Goal: Navigation & Orientation: Go to known website

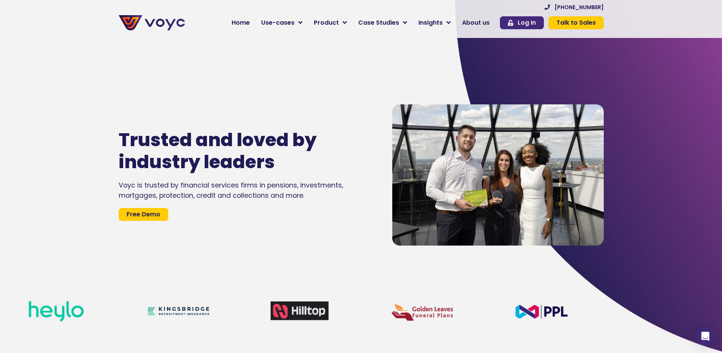
click at [532, 25] on span "Log In" at bounding box center [527, 23] width 18 height 6
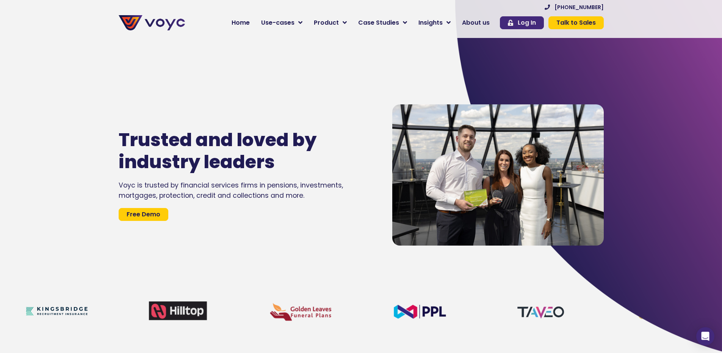
click at [529, 25] on span "Log In" at bounding box center [527, 23] width 18 height 6
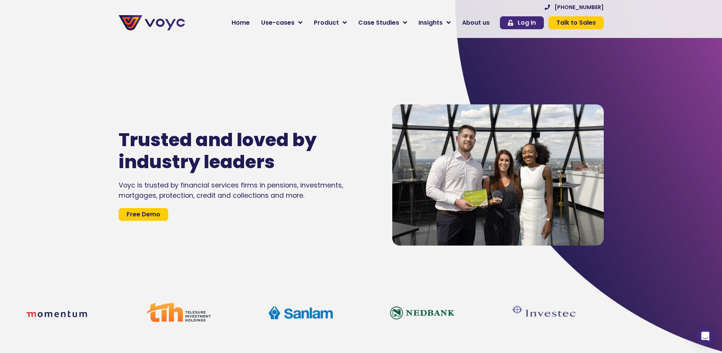
click at [536, 22] on span "Log In" at bounding box center [527, 23] width 18 height 6
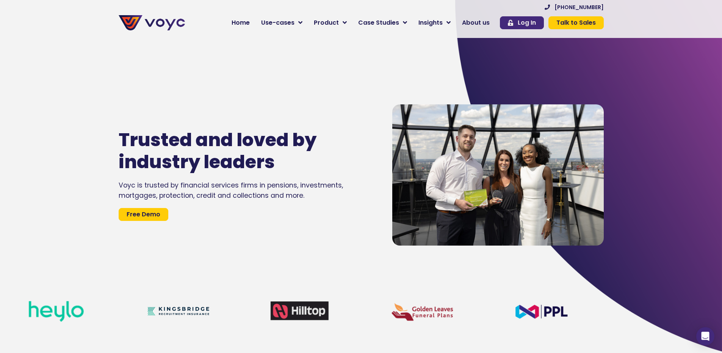
click at [513, 24] on icon at bounding box center [510, 23] width 5 height 6
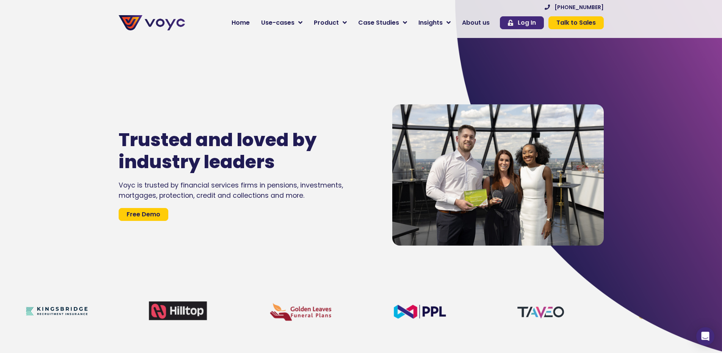
click at [533, 24] on span "Log In" at bounding box center [527, 23] width 18 height 6
